Goal: Task Accomplishment & Management: Use online tool/utility

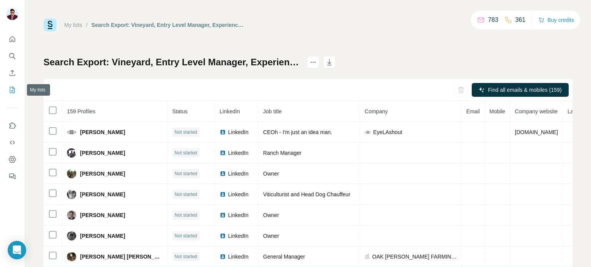
click at [14, 95] on button "My lists" at bounding box center [12, 90] width 12 height 14
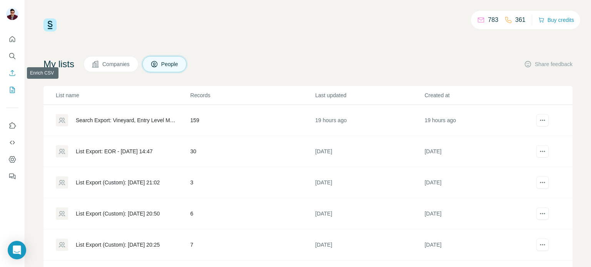
click at [16, 74] on icon "Enrich CSV" at bounding box center [12, 73] width 8 height 8
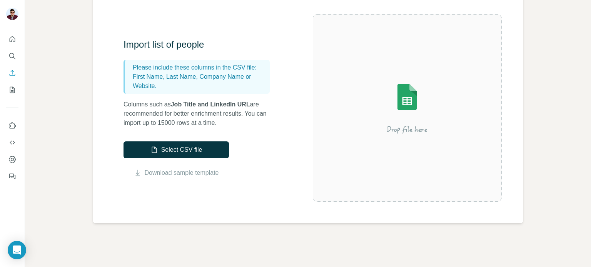
scroll to position [38, 0]
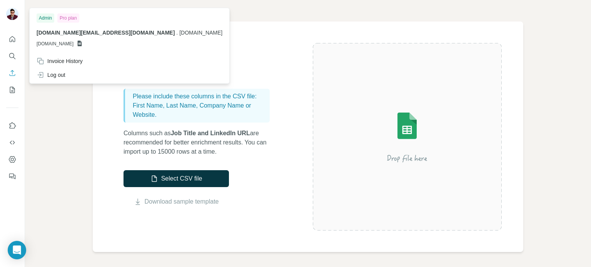
click at [15, 19] on img at bounding box center [12, 14] width 12 height 12
click at [13, 15] on img at bounding box center [12, 14] width 12 height 12
click at [9, 86] on icon "My lists" at bounding box center [12, 90] width 8 height 8
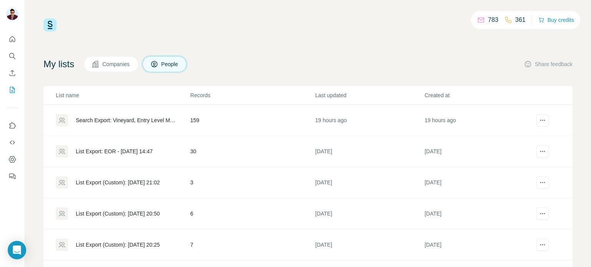
click at [209, 121] on td "159" at bounding box center [252, 120] width 125 height 31
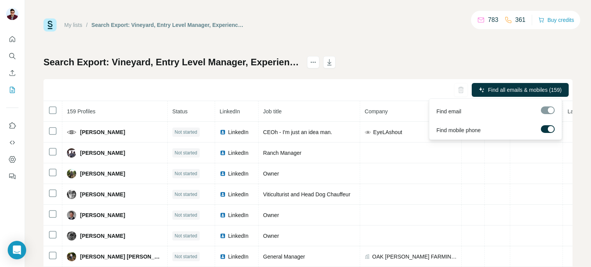
click at [548, 133] on div at bounding box center [548, 130] width 14 height 10
click at [548, 130] on label at bounding box center [548, 129] width 14 height 8
click at [546, 109] on div at bounding box center [548, 111] width 14 height 8
